Goal: Transaction & Acquisition: Purchase product/service

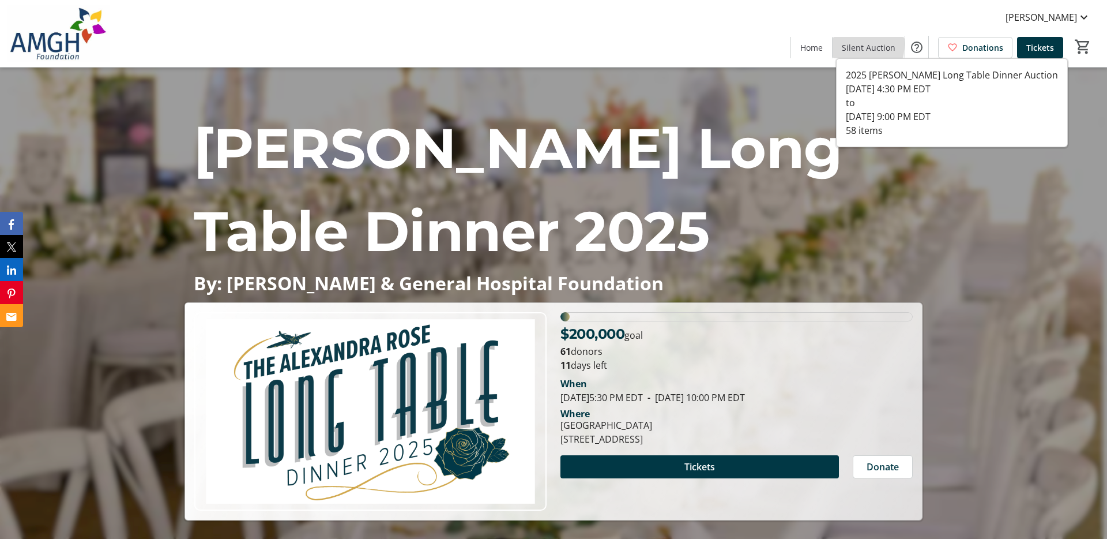
click at [856, 44] on span "Silent Auction" at bounding box center [869, 48] width 54 height 12
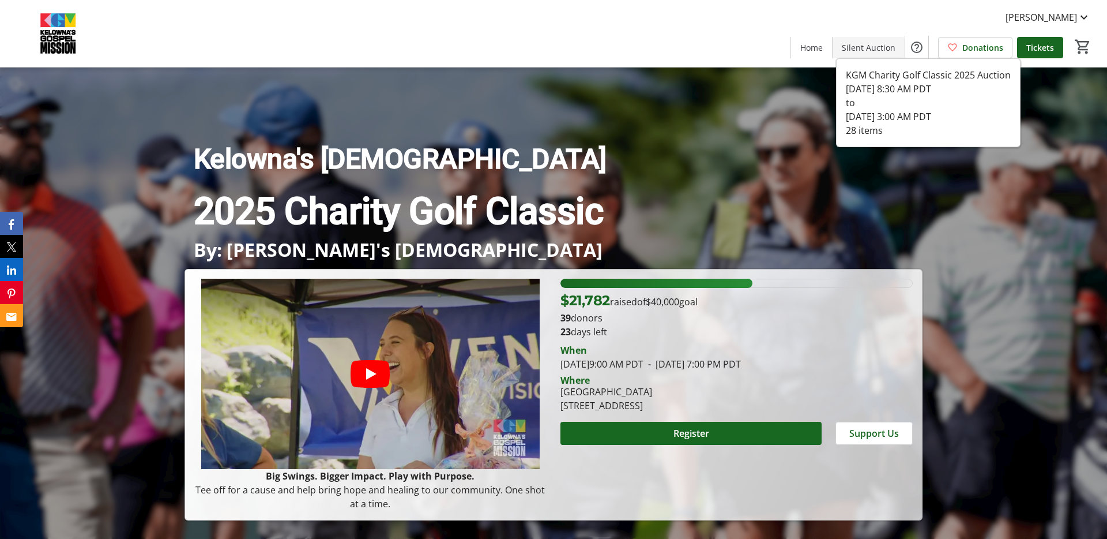
click at [871, 51] on span "Silent Auction" at bounding box center [869, 48] width 54 height 12
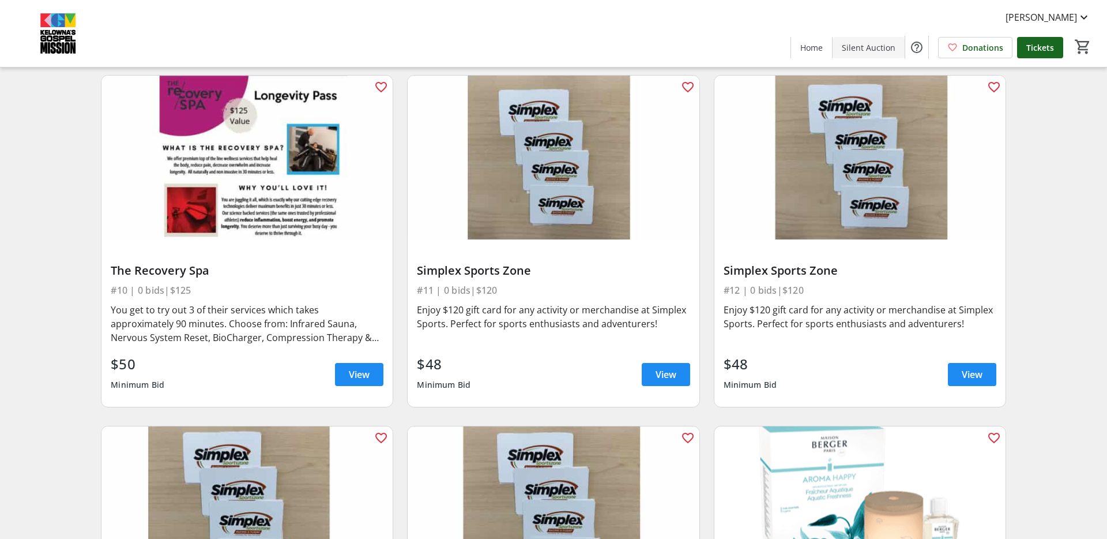
scroll to position [1029, 0]
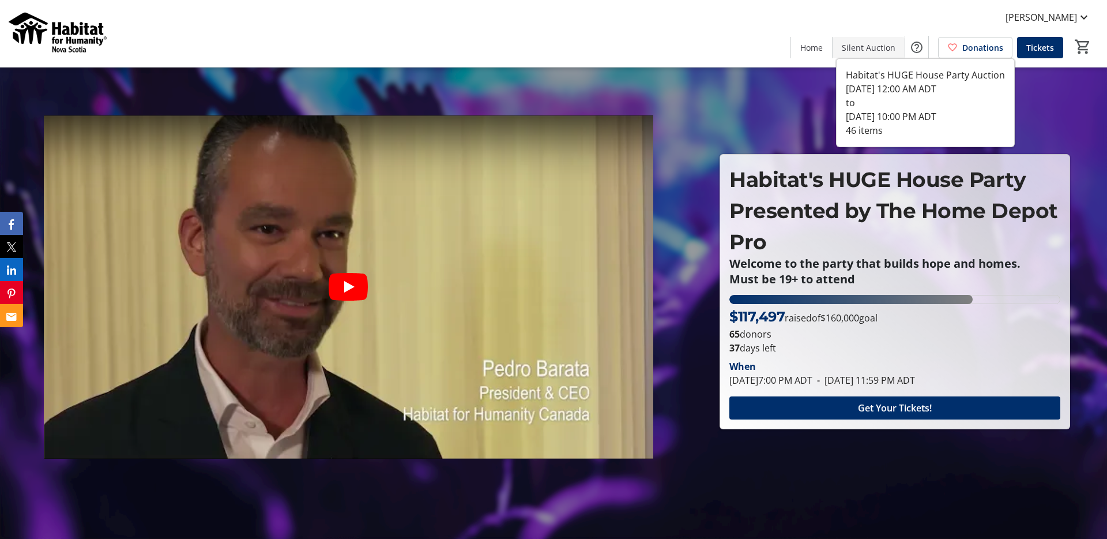
click at [863, 53] on span at bounding box center [869, 47] width 72 height 28
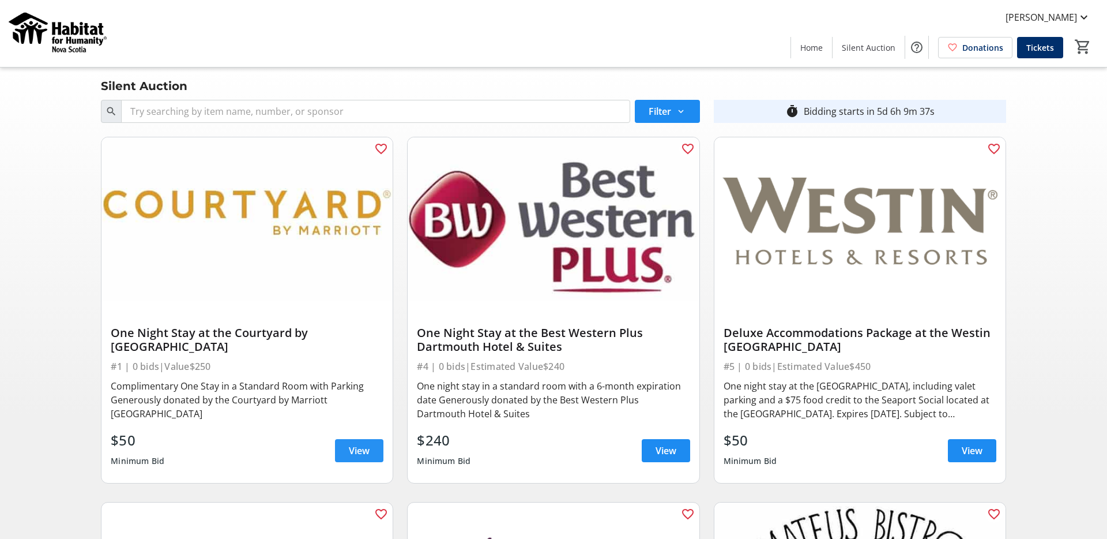
click at [356, 453] on span "View" at bounding box center [359, 450] width 21 height 14
